Goal: Navigation & Orientation: Find specific page/section

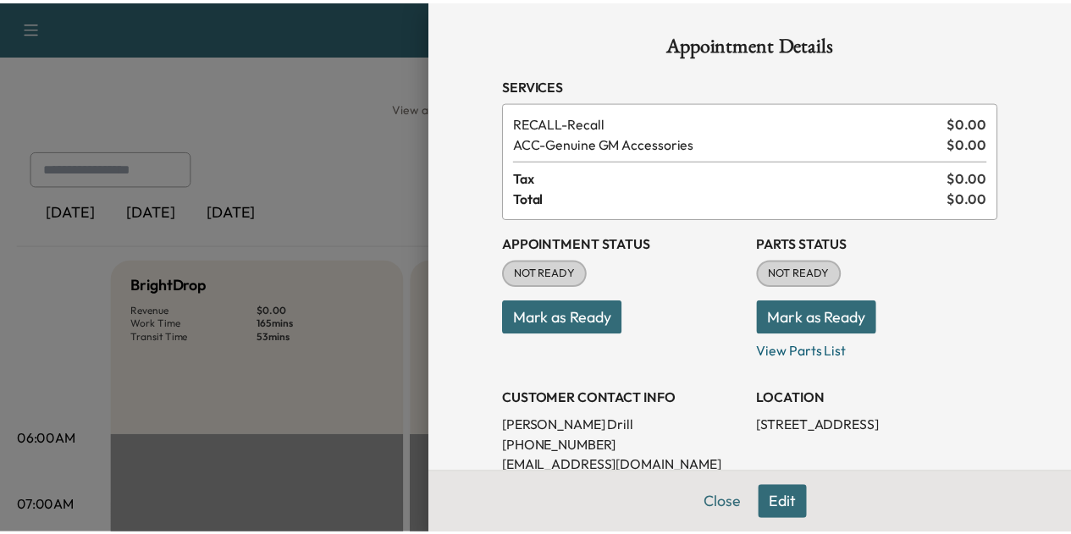
scroll to position [759, 0]
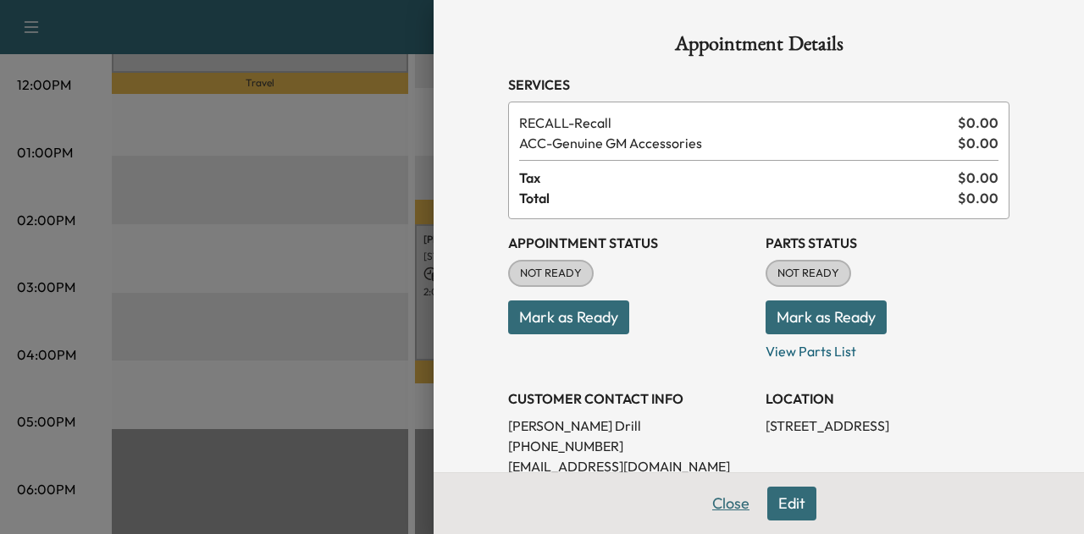
click at [722, 502] on button "Close" at bounding box center [730, 504] width 59 height 34
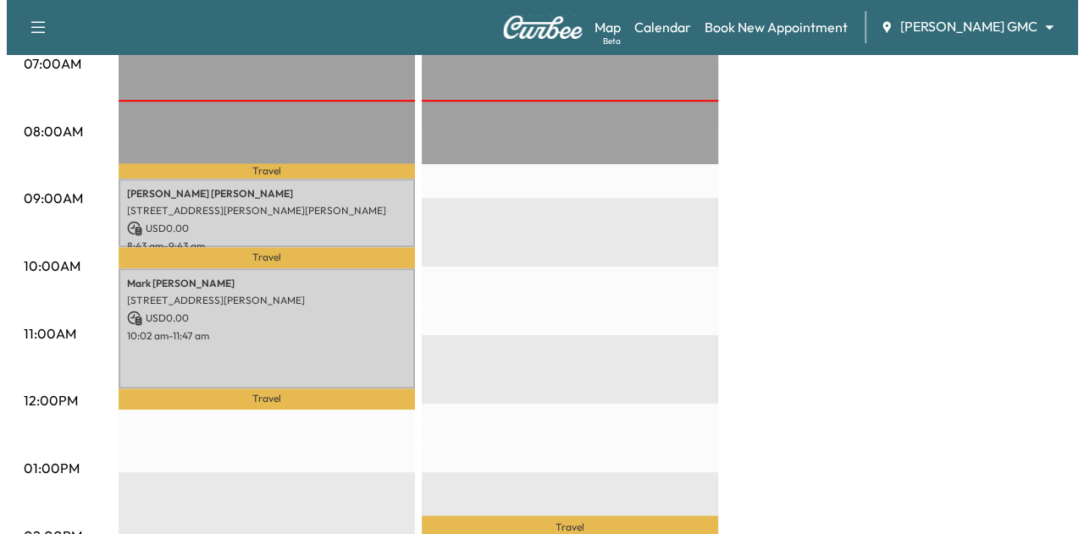
scroll to position [442, 0]
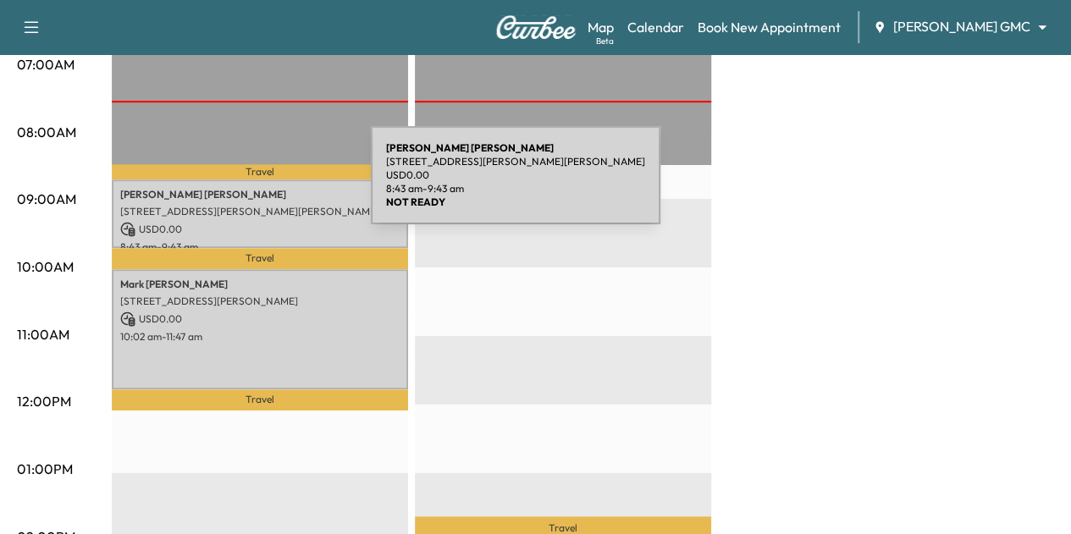
click at [246, 196] on p "[PERSON_NAME]" at bounding box center [259, 195] width 279 height 14
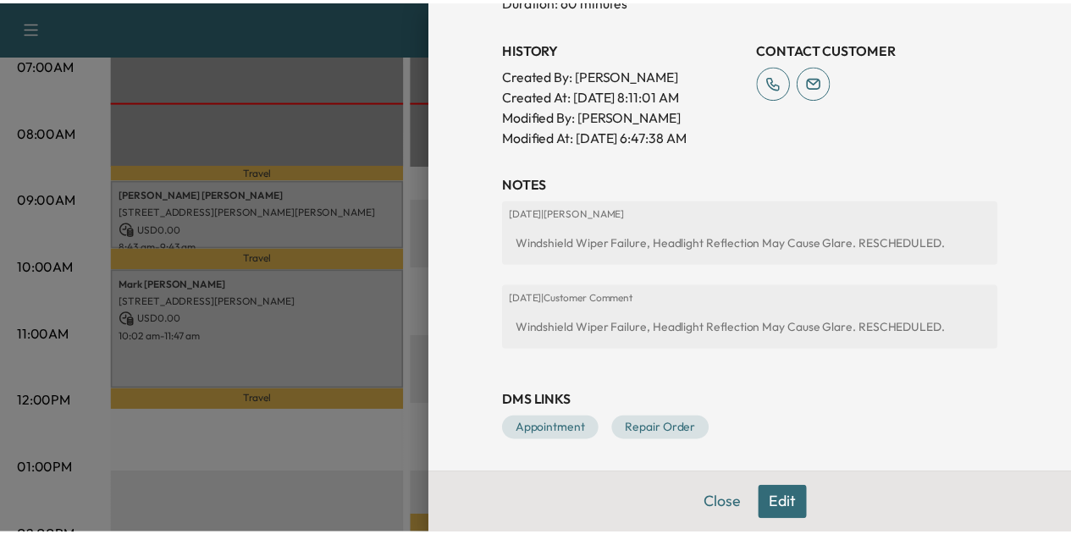
scroll to position [614, 0]
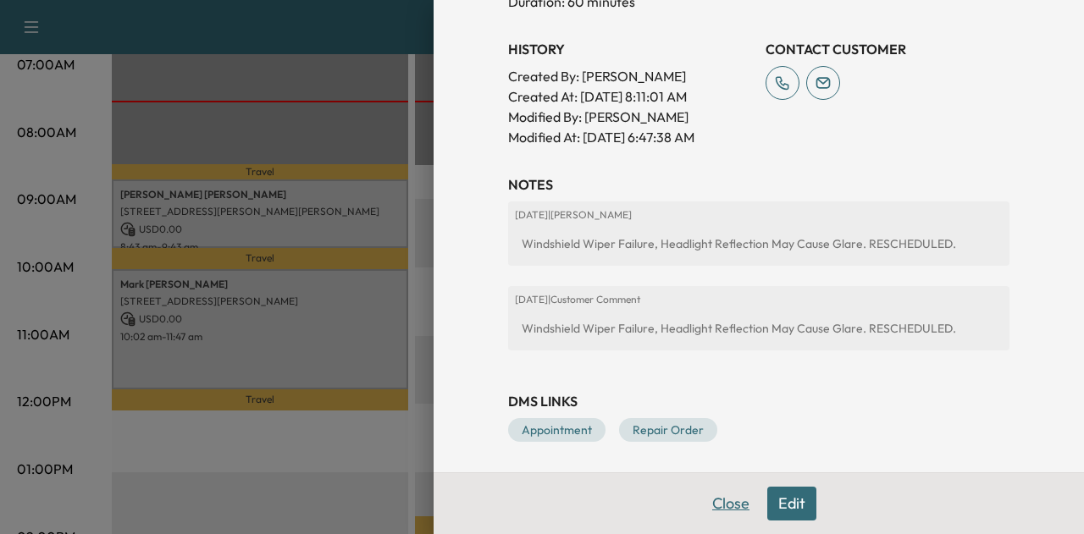
click at [712, 512] on button "Close" at bounding box center [730, 504] width 59 height 34
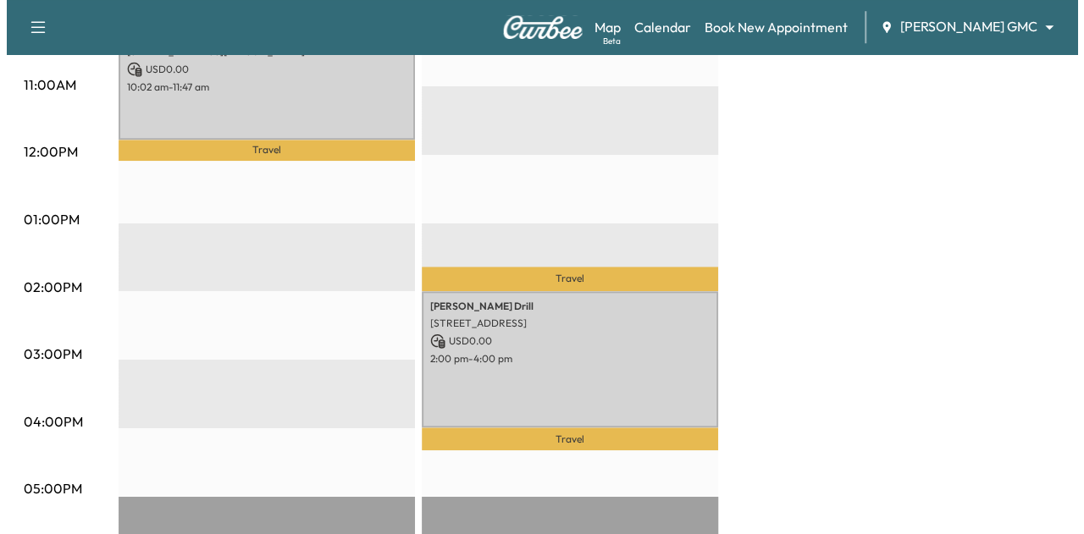
scroll to position [693, 0]
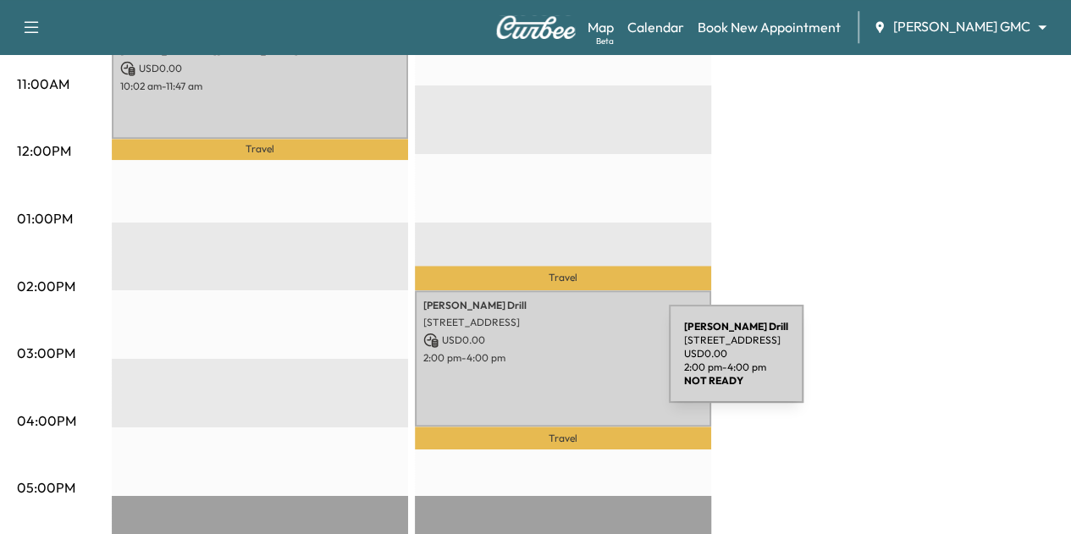
click at [543, 365] on div "[PERSON_NAME] Drill [STREET_ADDRESS] USD 0.00 2:00 pm - 4:00 pm" at bounding box center [563, 359] width 296 height 137
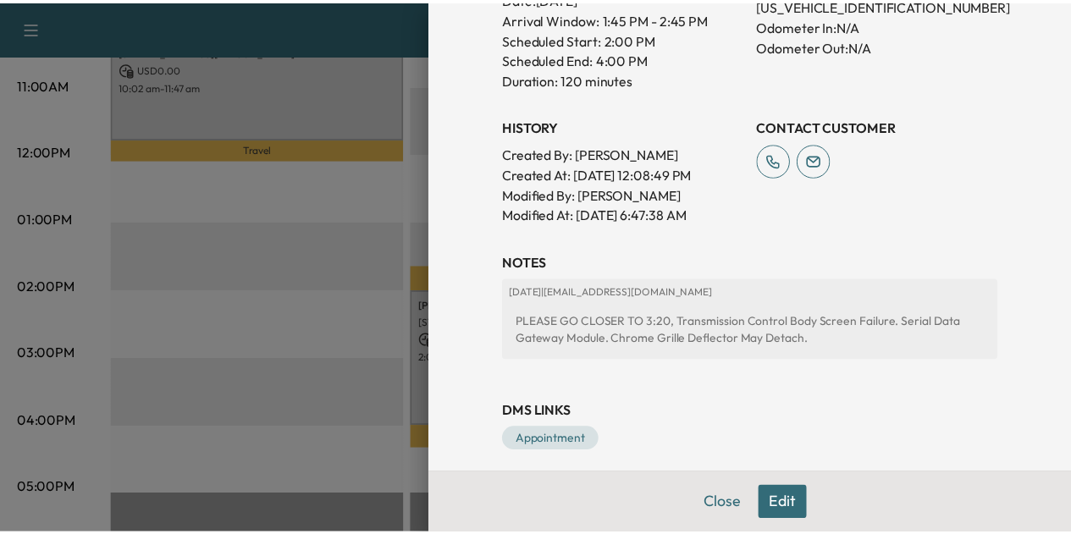
scroll to position [568, 0]
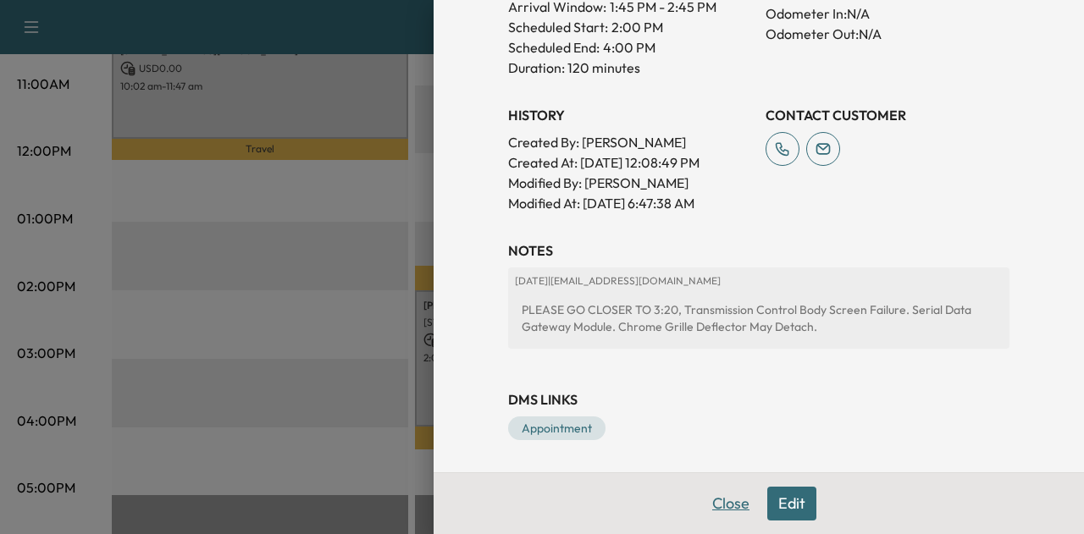
click at [720, 501] on button "Close" at bounding box center [730, 504] width 59 height 34
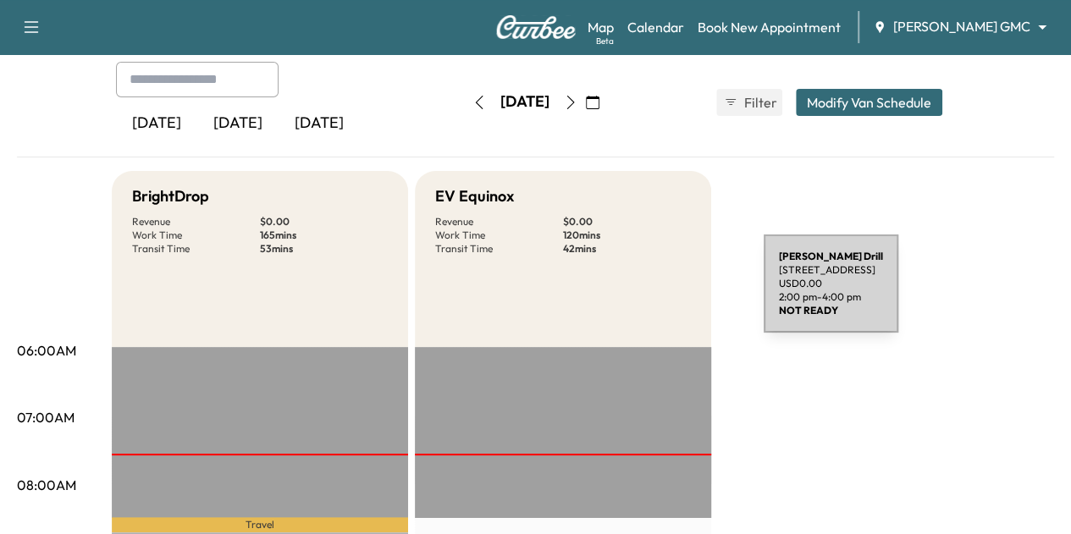
scroll to position [0, 0]
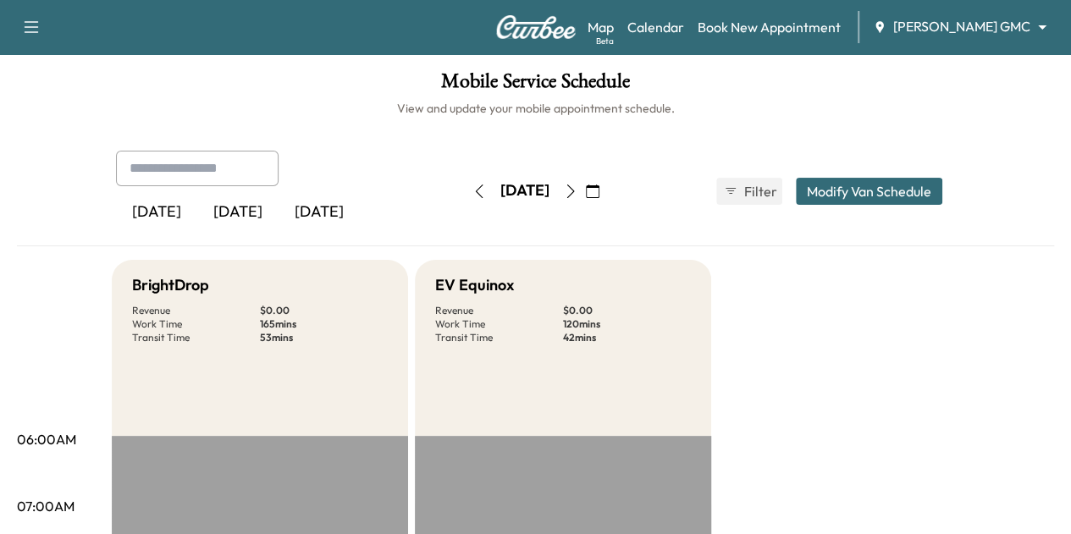
click at [578, 190] on icon "button" at bounding box center [571, 192] width 14 height 14
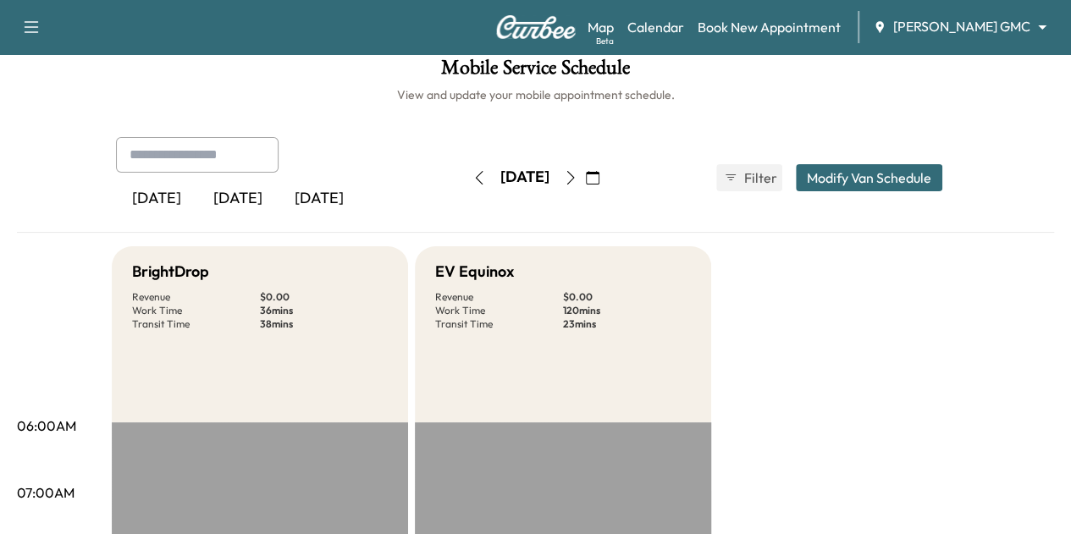
scroll to position [8, 0]
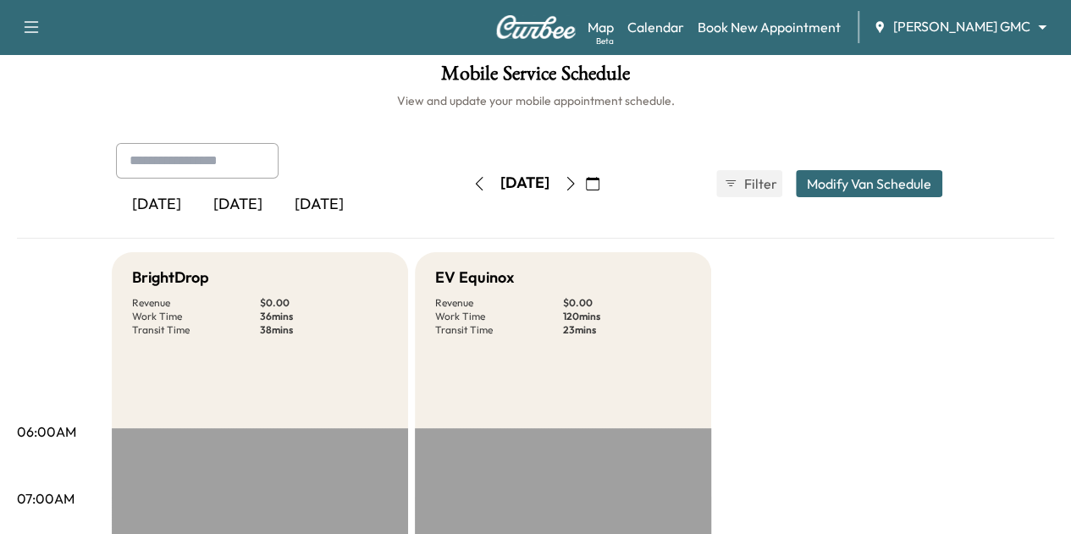
click at [465, 175] on button "button" at bounding box center [479, 183] width 29 height 27
click at [578, 178] on icon "button" at bounding box center [571, 184] width 14 height 14
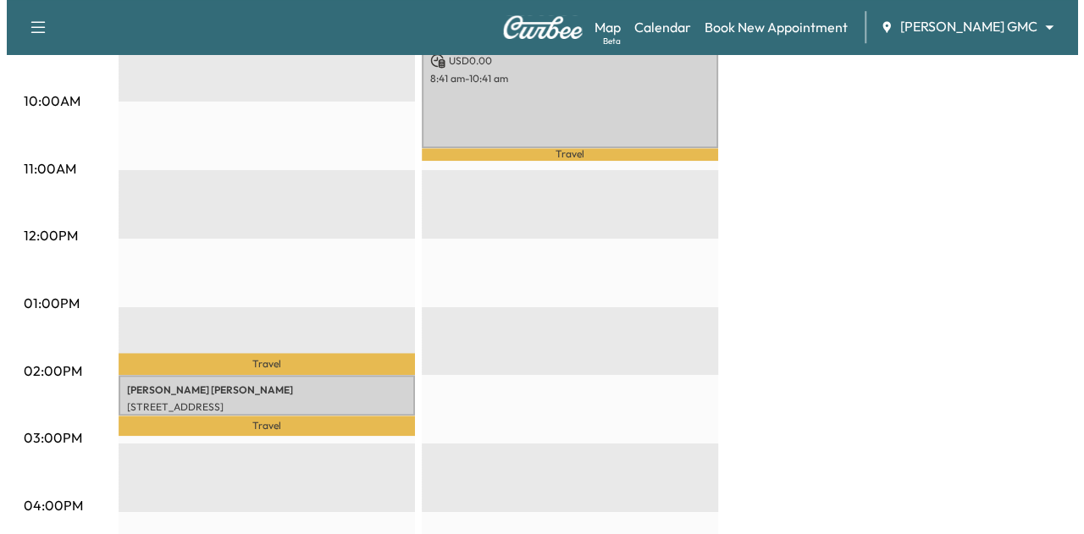
scroll to position [607, 0]
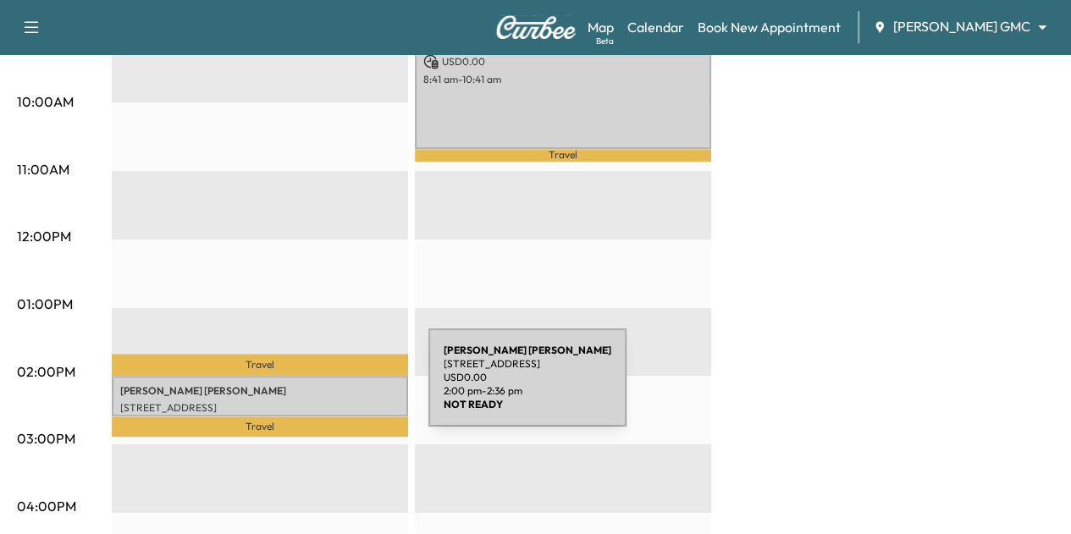
click at [302, 390] on div "[PERSON_NAME] [STREET_ADDRESS] USD 0.00 2:00 pm - 2:36 pm" at bounding box center [260, 396] width 296 height 41
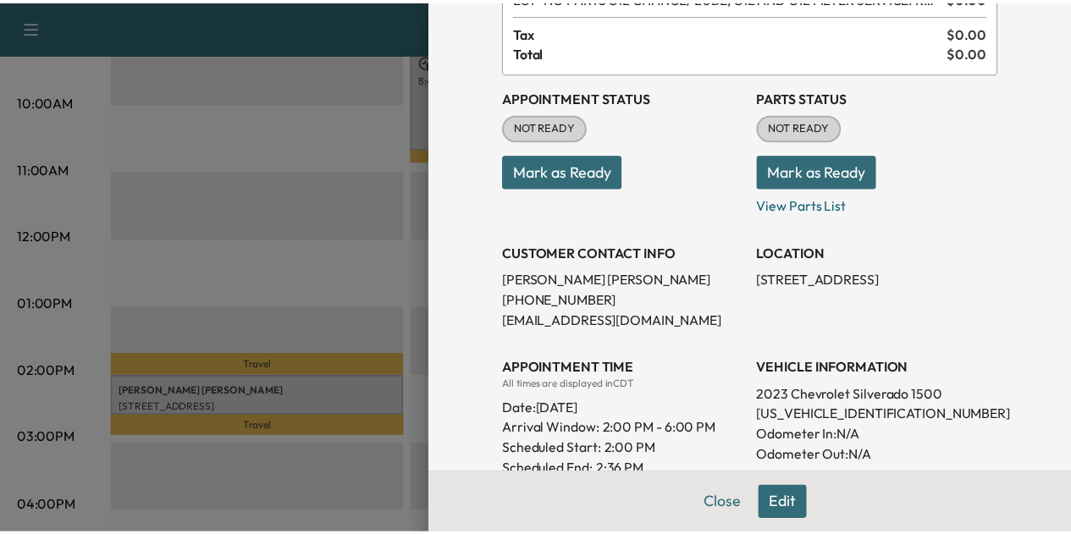
scroll to position [125, 0]
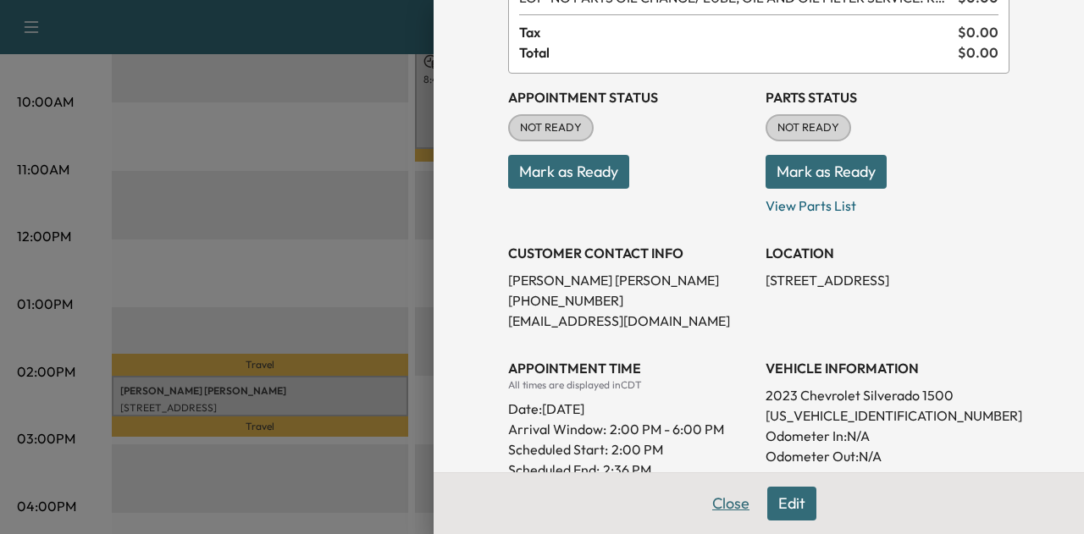
click at [701, 498] on button "Close" at bounding box center [730, 504] width 59 height 34
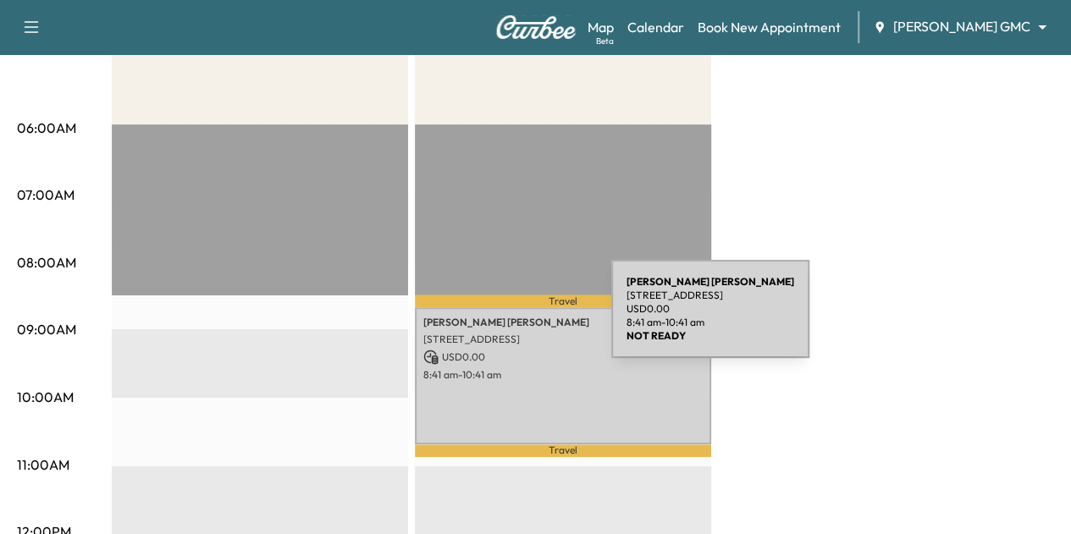
scroll to position [0, 0]
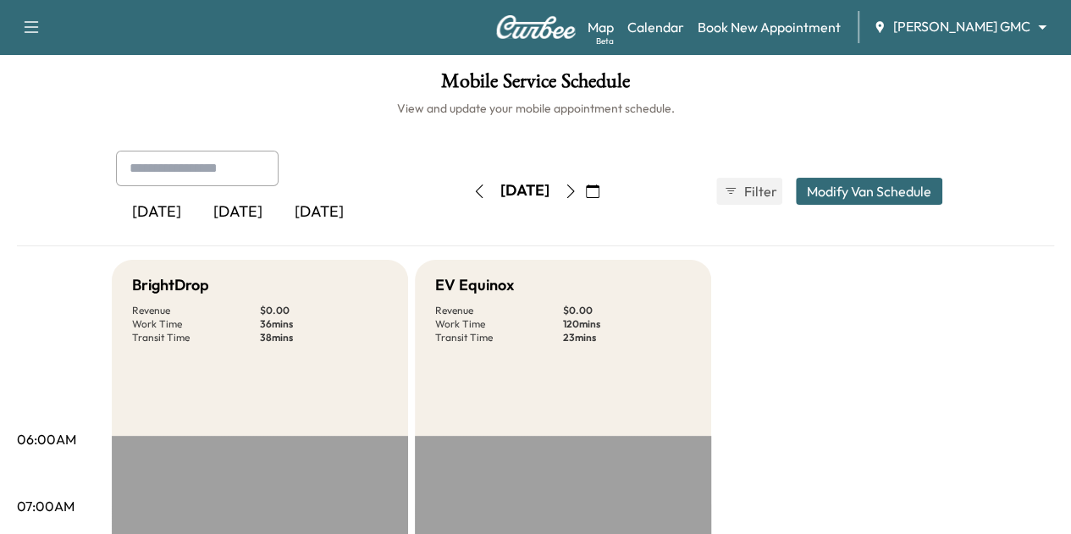
click at [955, 36] on div "[PERSON_NAME] GMC ******** ​" at bounding box center [965, 27] width 185 height 20
click at [957, 35] on body "Support Log Out Map Beta Calendar Book New Appointment [PERSON_NAME] GMC ******…" at bounding box center [535, 267] width 1071 height 534
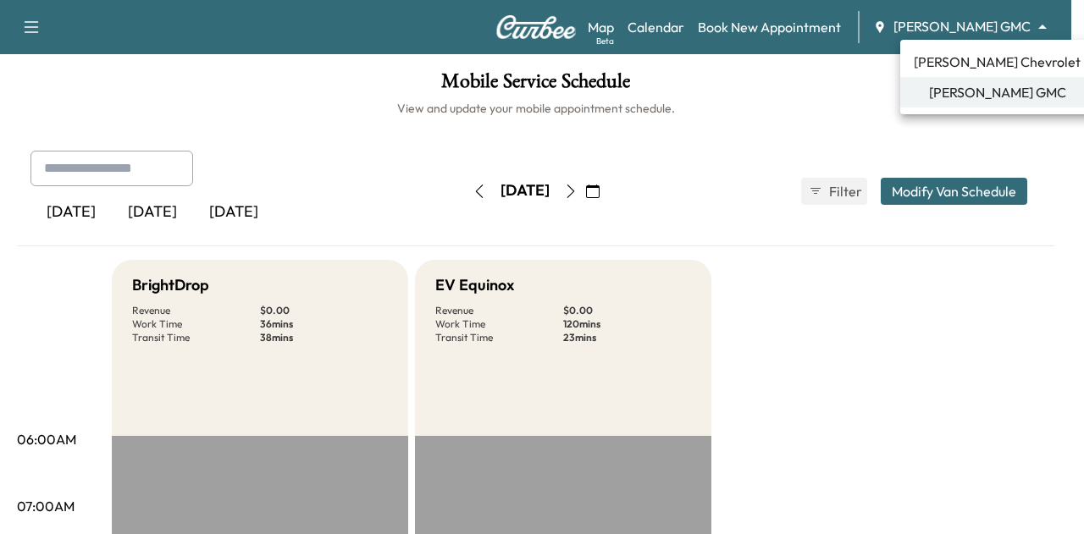
click at [956, 68] on span "[PERSON_NAME] Chevrolet" at bounding box center [997, 62] width 167 height 20
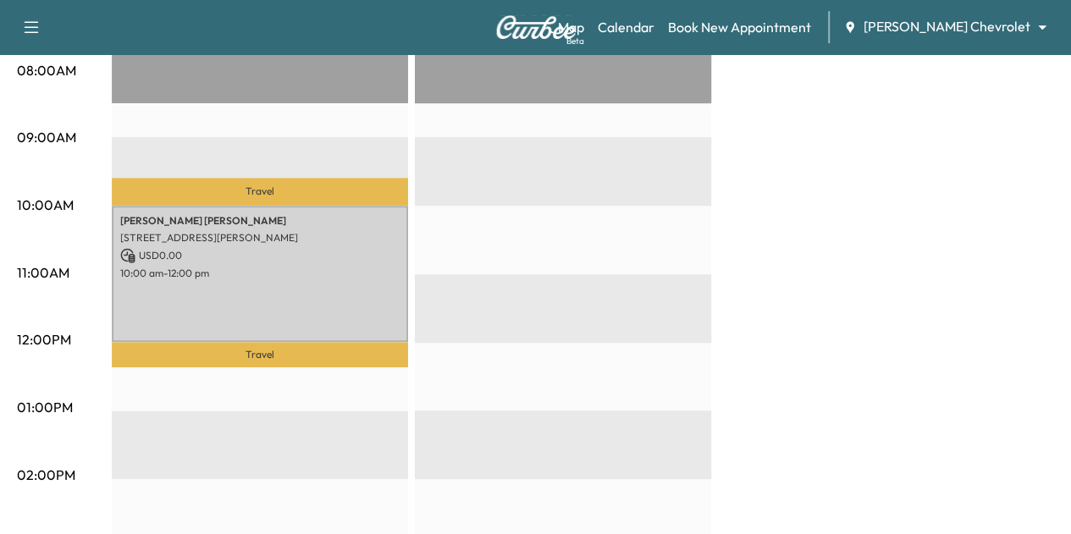
scroll to position [523, 0]
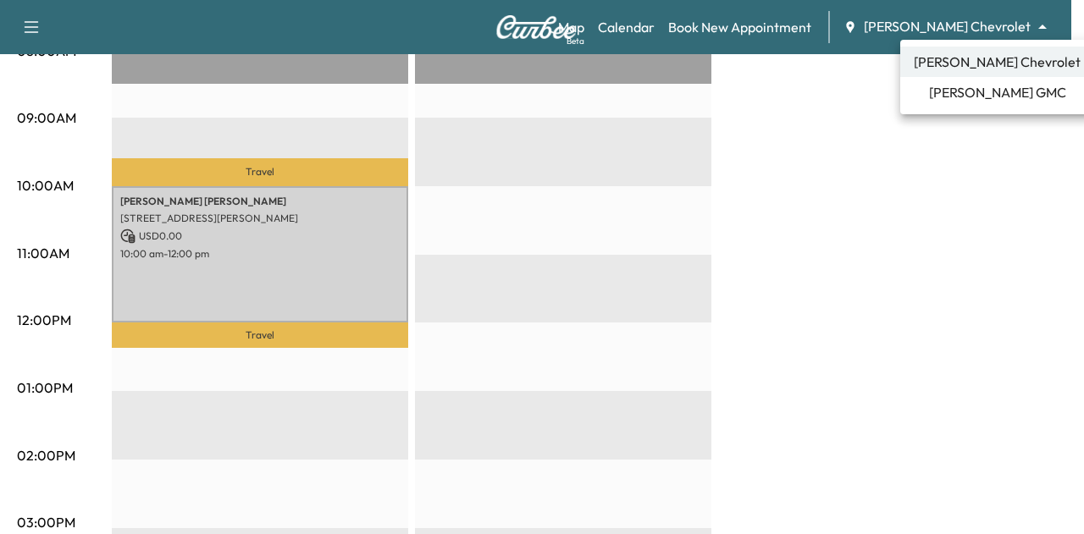
click at [953, 91] on span "[PERSON_NAME] GMC" at bounding box center [997, 92] width 137 height 20
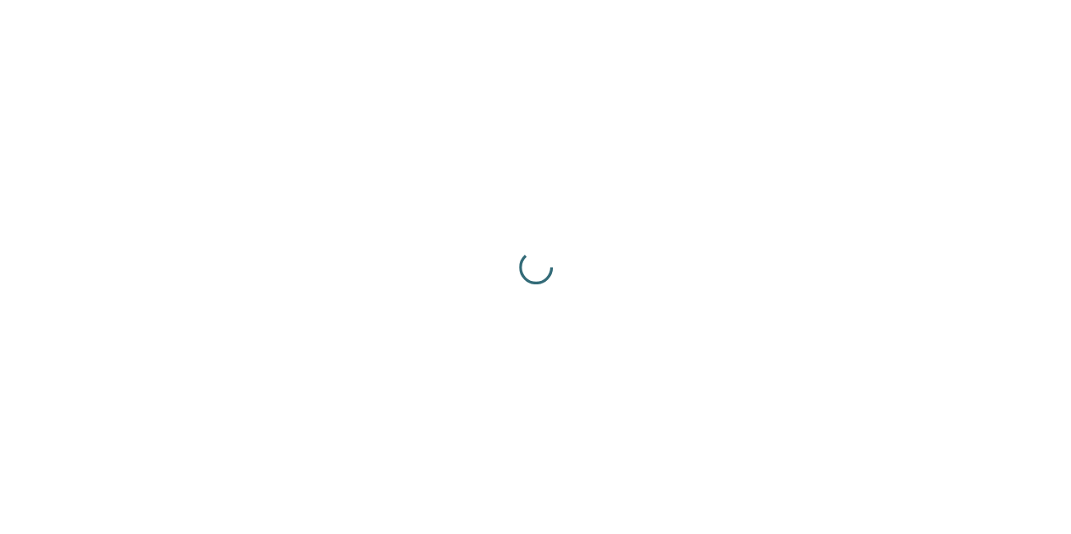
scroll to position [0, 0]
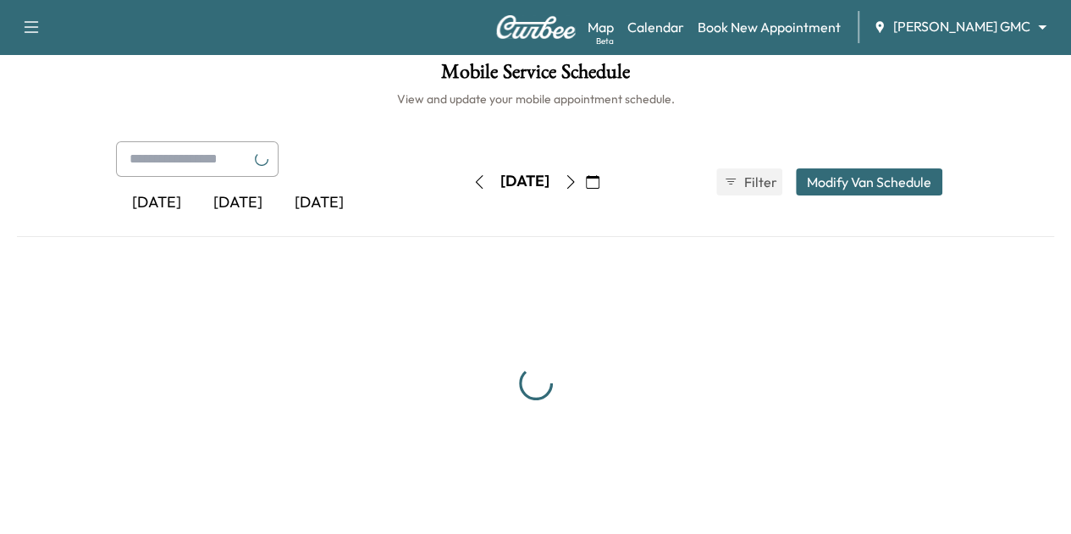
scroll to position [294, 0]
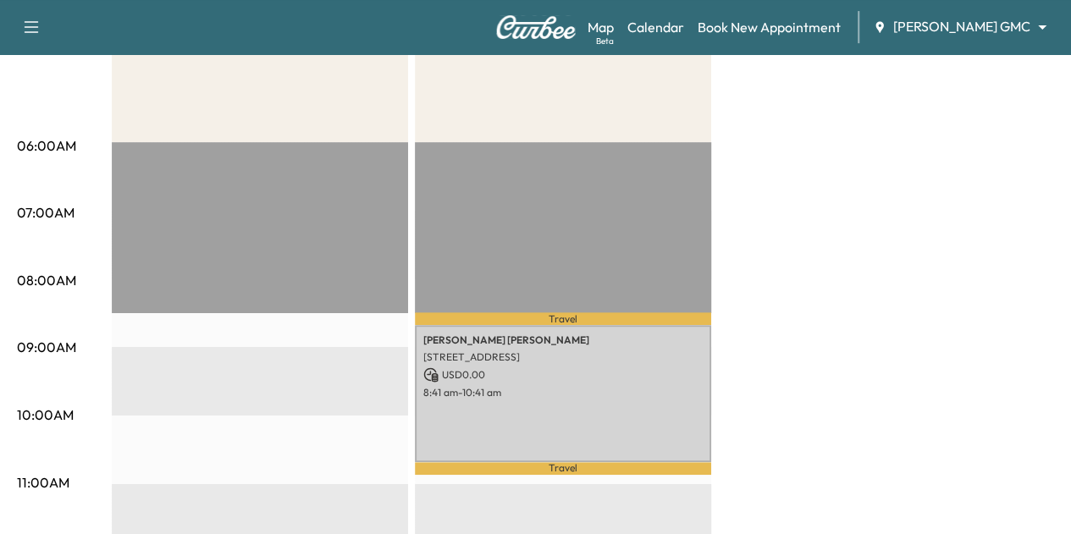
click at [959, 12] on div "Map Beta Calendar Book New Appointment [PERSON_NAME] GMC ******** ​" at bounding box center [823, 27] width 470 height 32
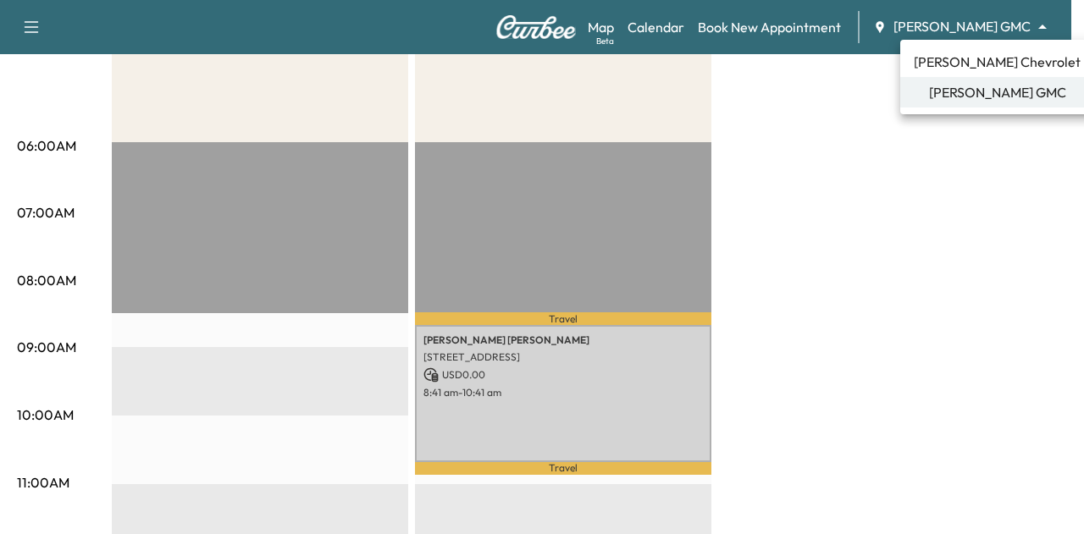
click at [960, 60] on span "[PERSON_NAME] Chevrolet" at bounding box center [997, 62] width 167 height 20
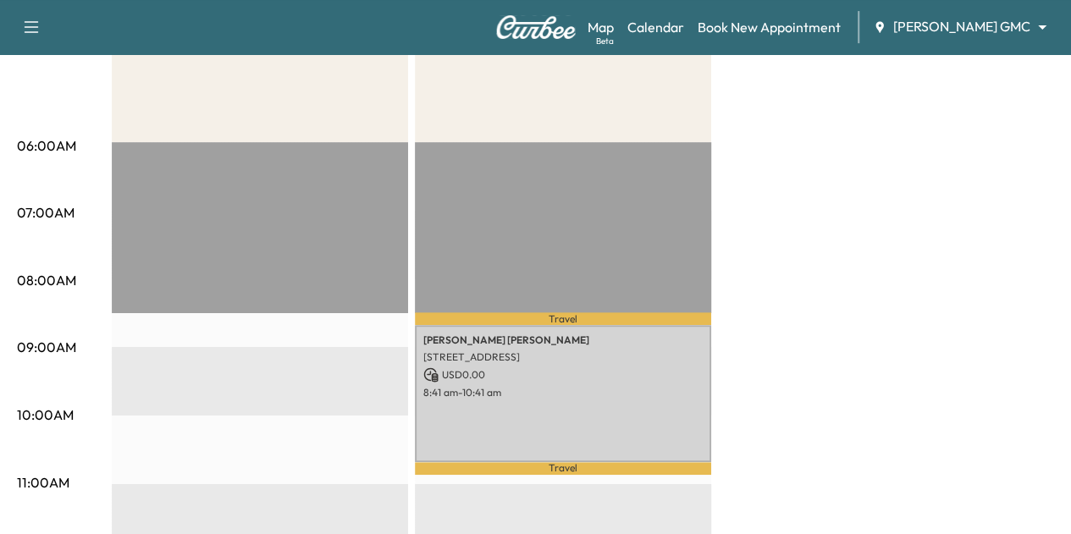
scroll to position [0, 0]
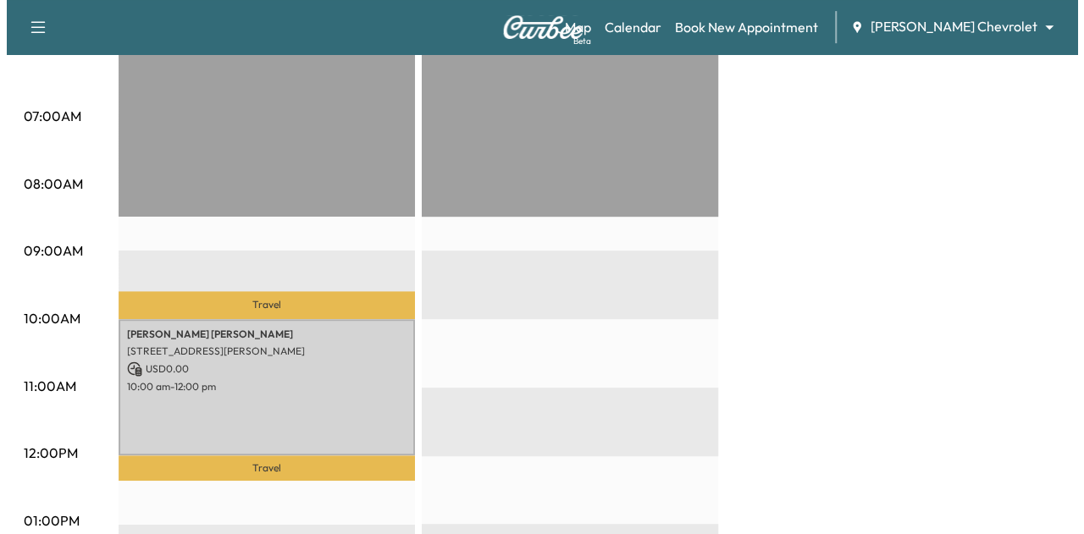
scroll to position [390, 0]
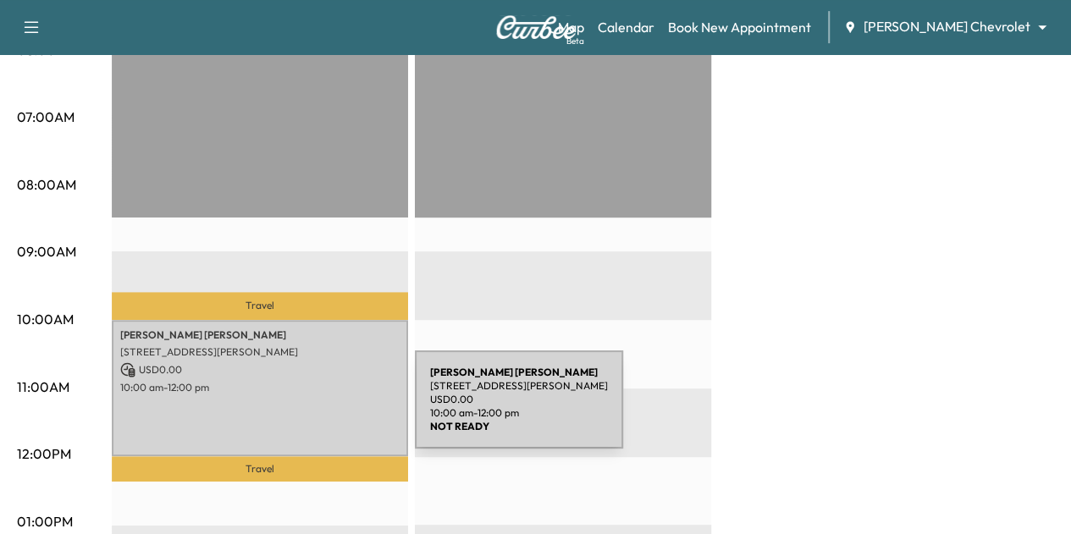
click at [287, 412] on div "[PERSON_NAME] [STREET_ADDRESS][PERSON_NAME] USD 0.00 10:00 am - 12:00 pm" at bounding box center [260, 388] width 296 height 137
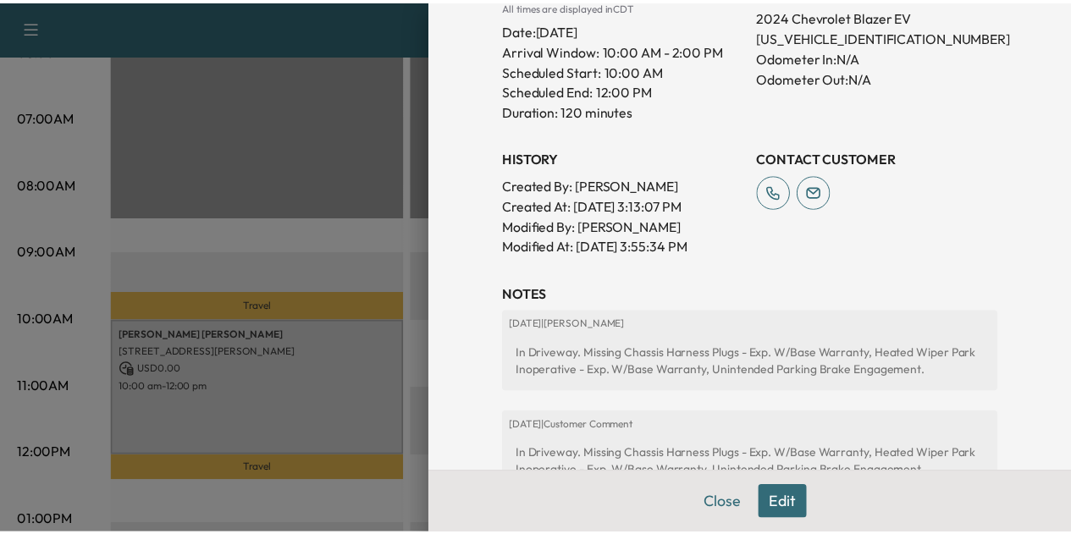
scroll to position [656, 0]
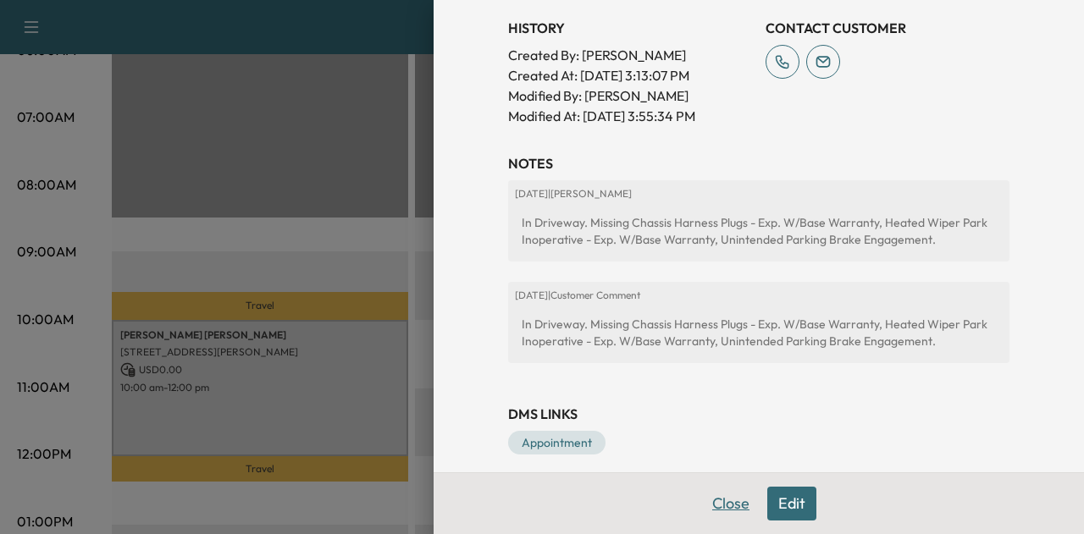
click at [711, 502] on button "Close" at bounding box center [730, 504] width 59 height 34
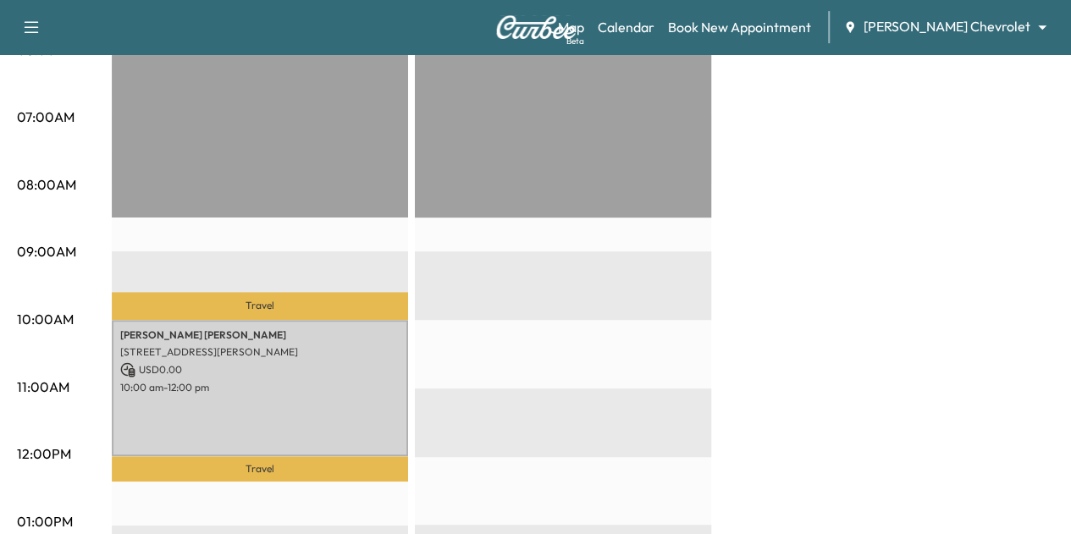
scroll to position [0, 0]
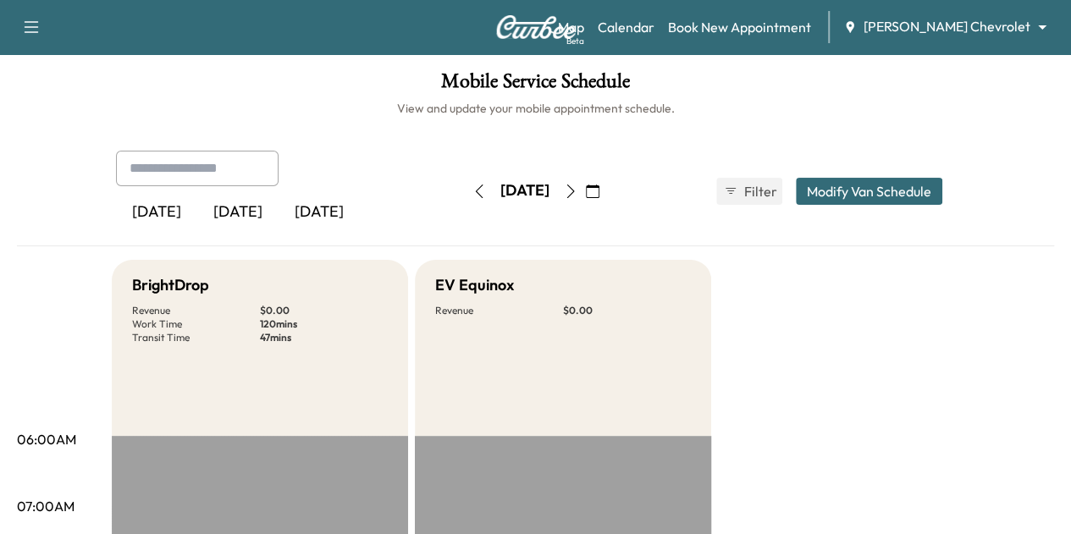
click at [925, 25] on body "Support Log Out Map Beta Calendar Book New Appointment [PERSON_NAME] Chevrolet …" at bounding box center [535, 267] width 1071 height 534
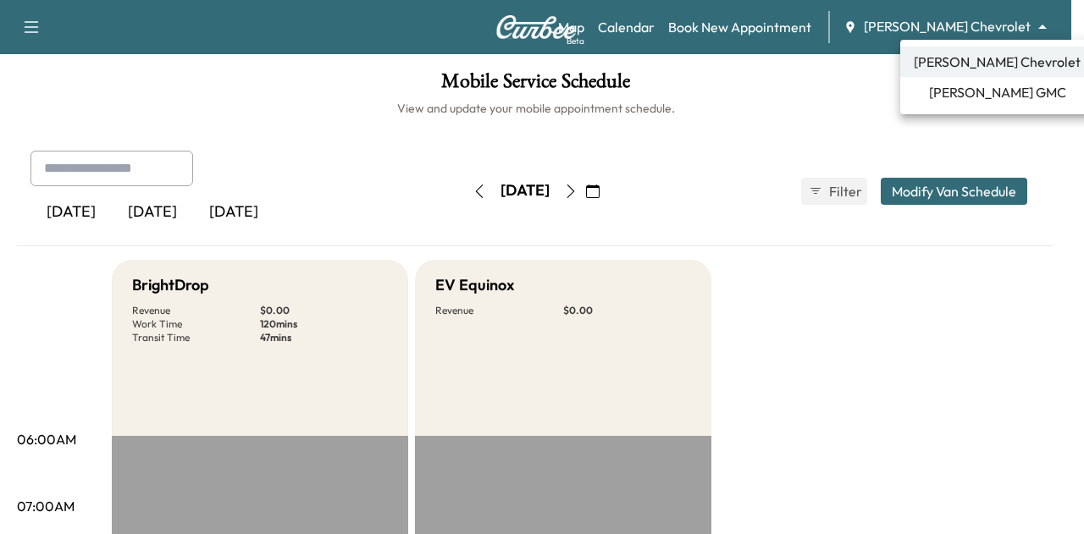
click at [932, 87] on li "[PERSON_NAME] GMC" at bounding box center [997, 92] width 194 height 30
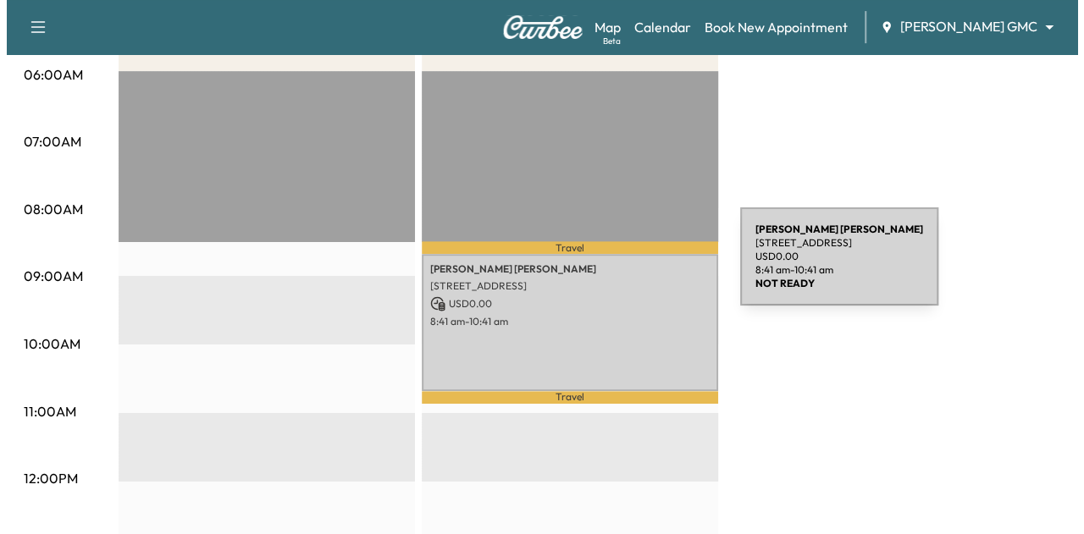
scroll to position [364, 0]
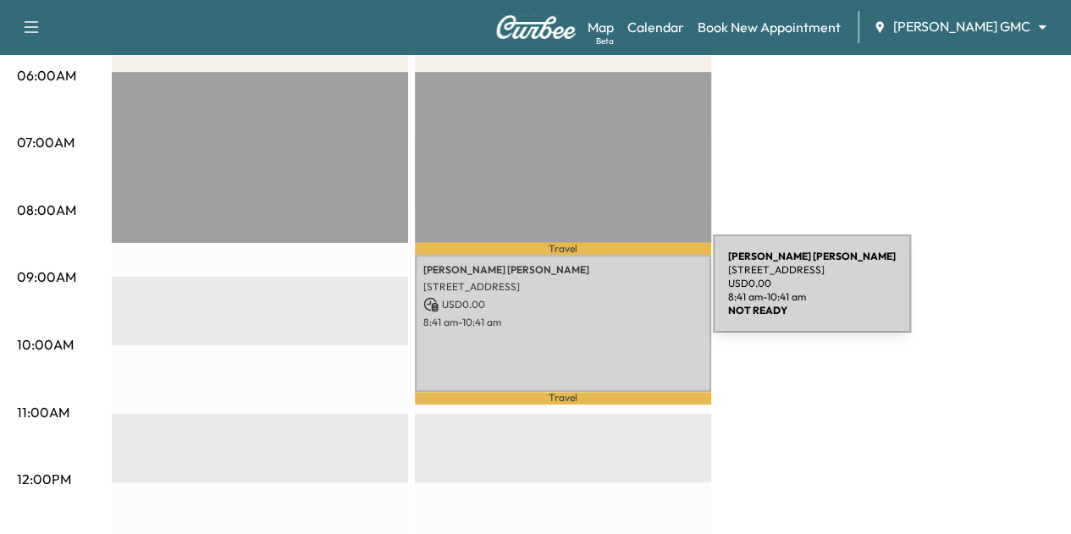
click at [586, 297] on p "USD 0.00" at bounding box center [562, 304] width 279 height 15
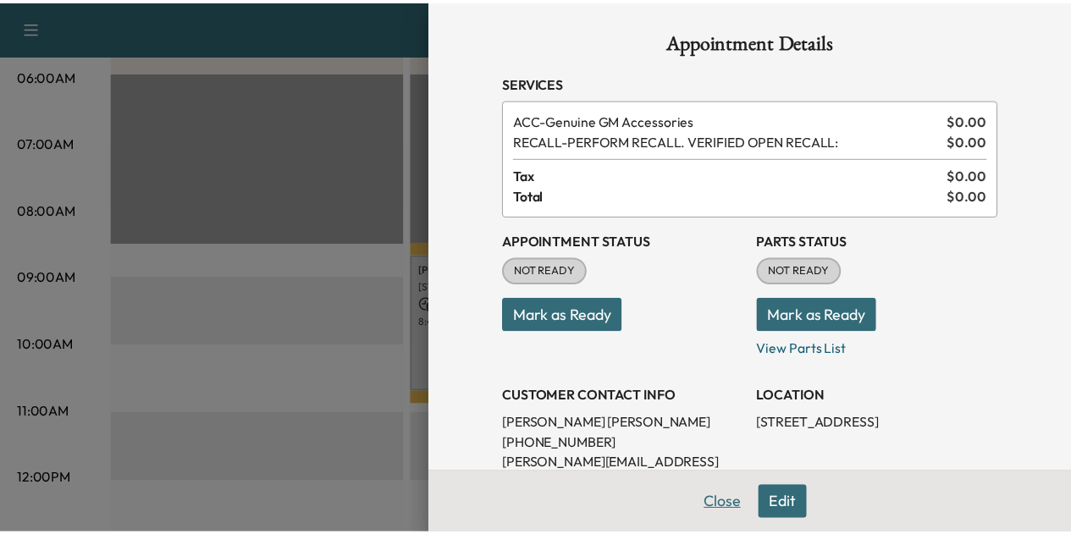
scroll to position [3, 0]
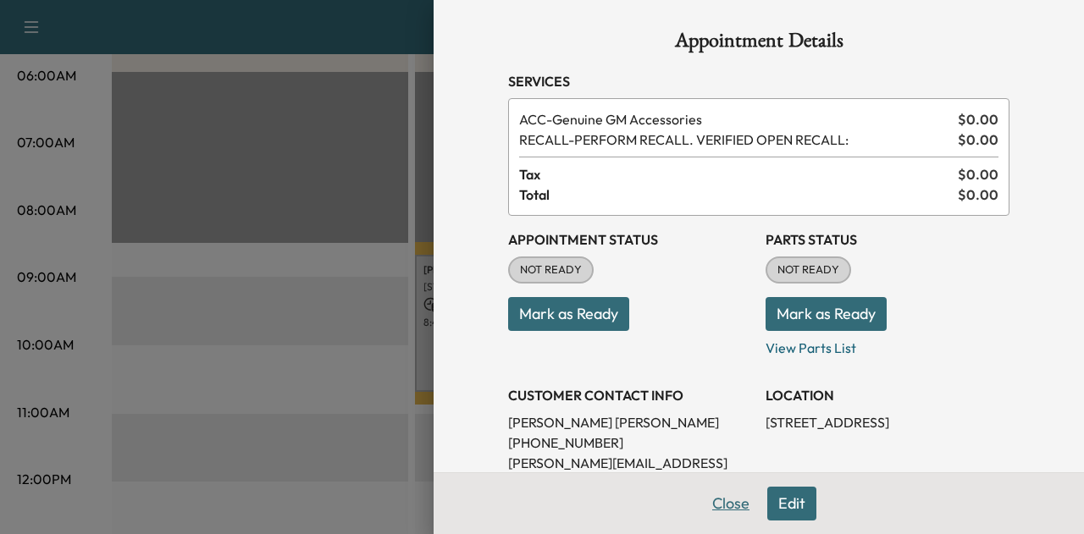
click at [709, 506] on button "Close" at bounding box center [730, 504] width 59 height 34
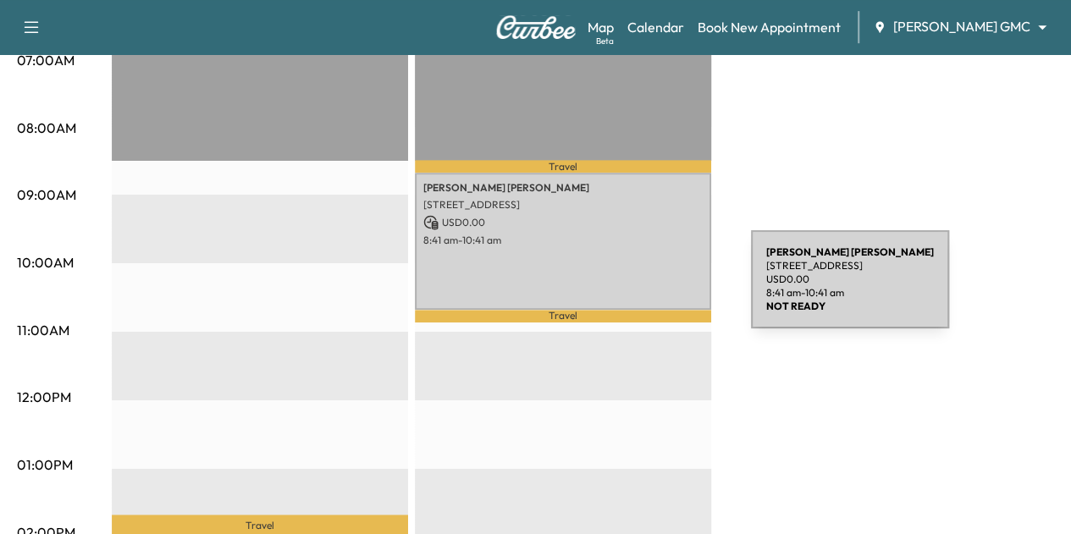
scroll to position [422, 0]
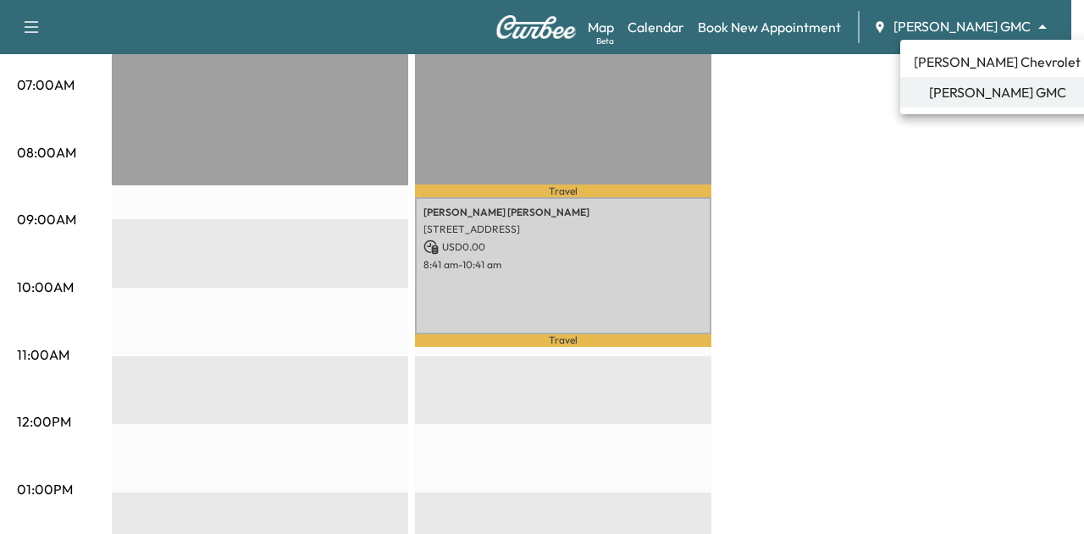
click at [939, 64] on span "[PERSON_NAME] Chevrolet" at bounding box center [997, 62] width 167 height 20
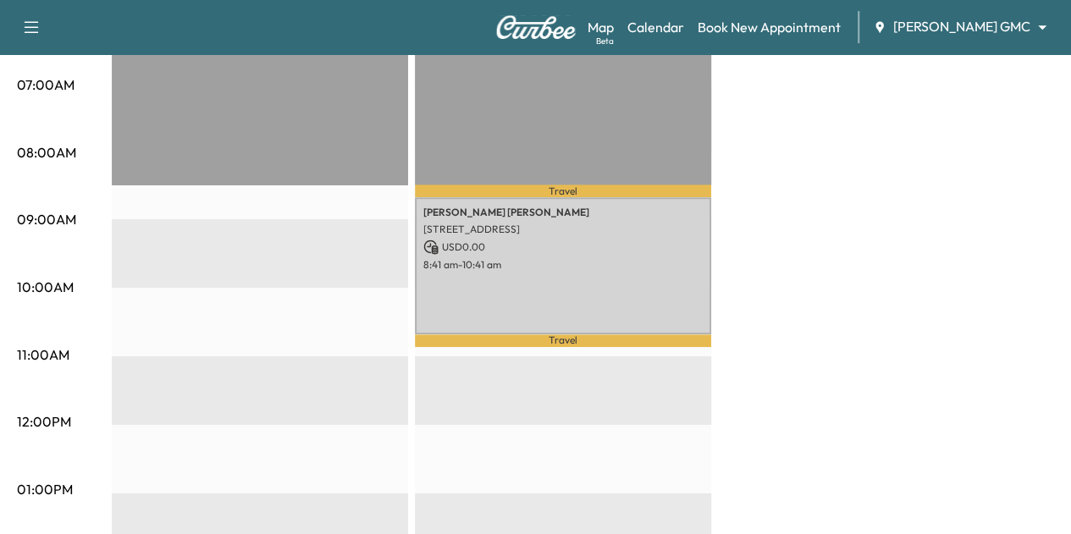
scroll to position [0, 0]
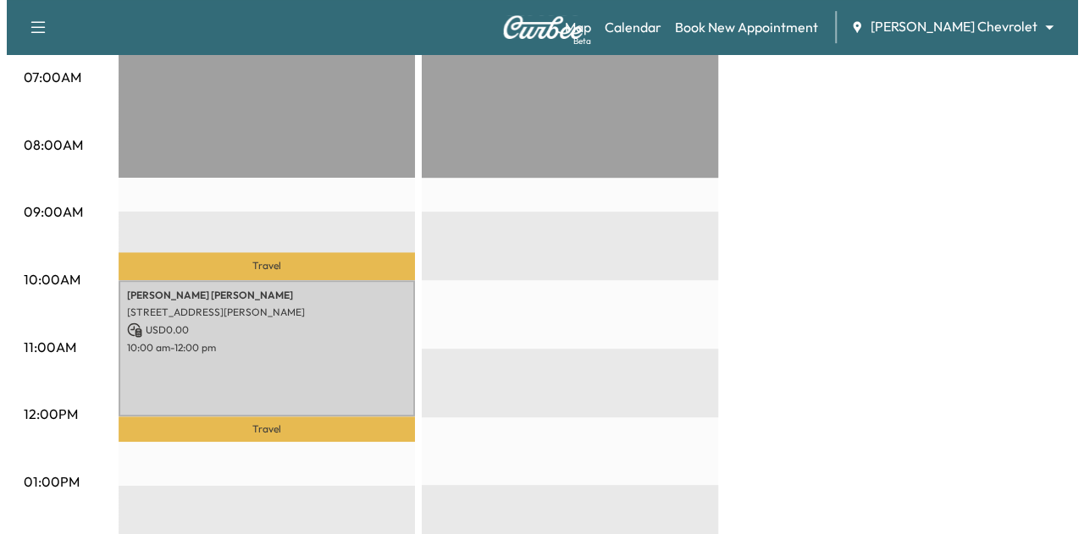
scroll to position [448, 0]
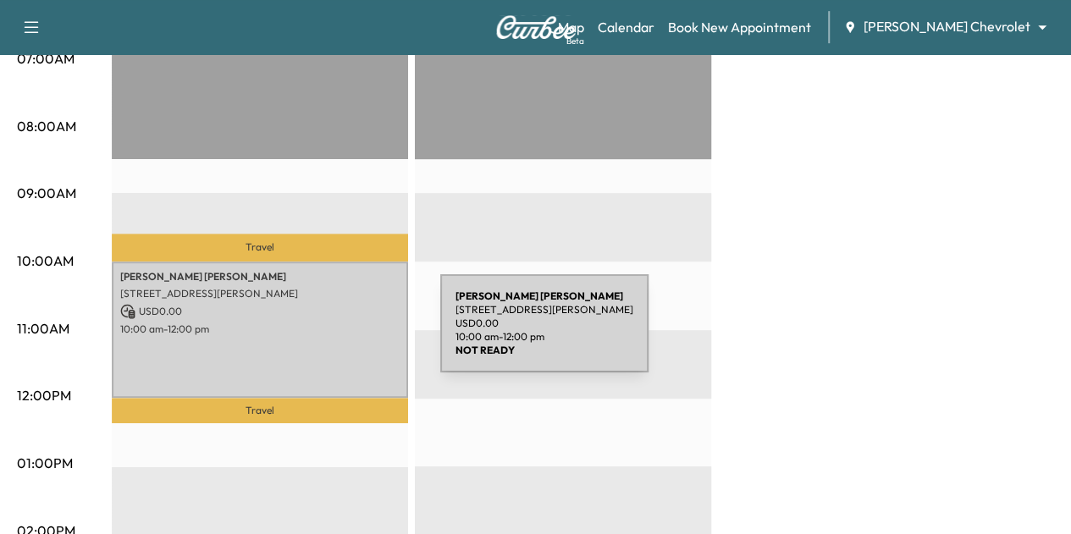
click at [315, 333] on div "[PERSON_NAME] [STREET_ADDRESS][PERSON_NAME] USD 0.00 10:00 am - 12:00 pm" at bounding box center [260, 330] width 296 height 137
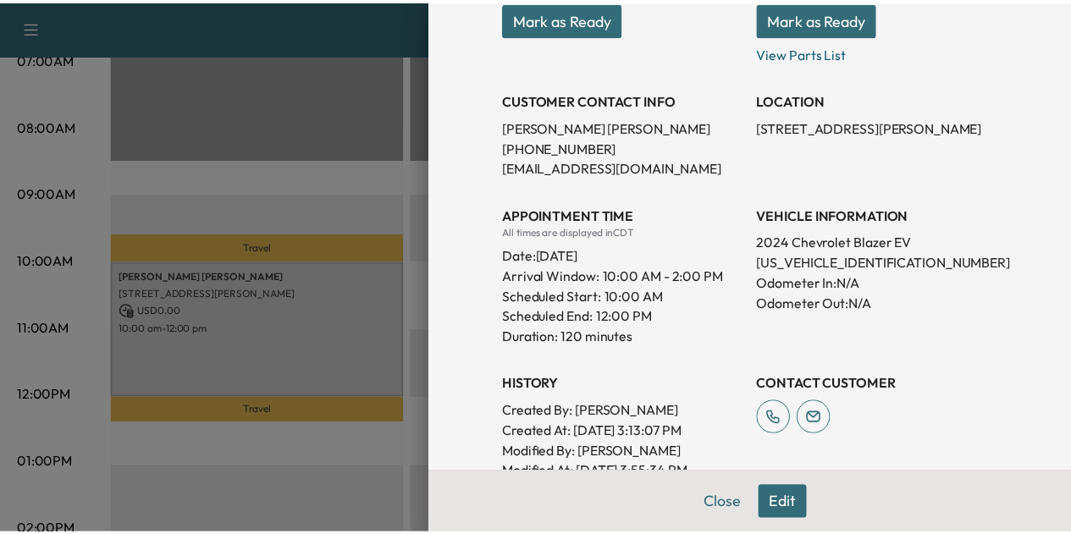
scroll to position [412, 0]
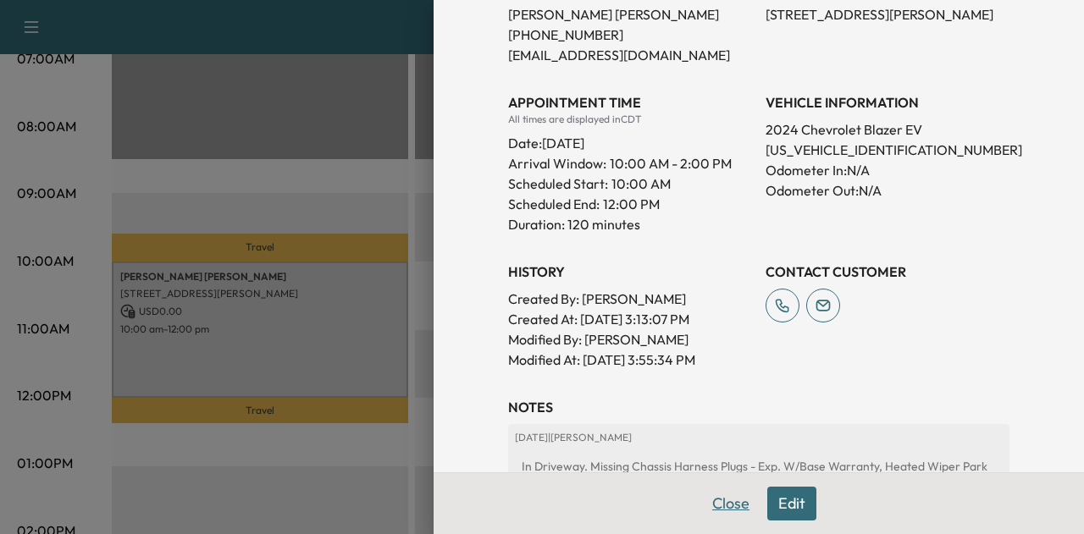
click at [717, 506] on button "Close" at bounding box center [730, 504] width 59 height 34
